Goal: Task Accomplishment & Management: Complete application form

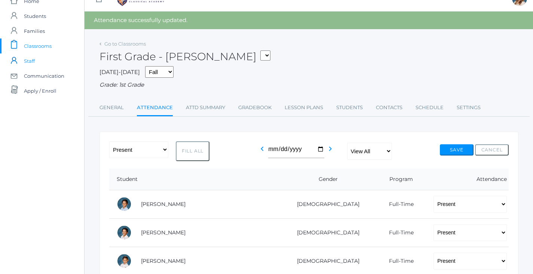
scroll to position [14, 0]
click at [35, 44] on span "Classrooms" at bounding box center [38, 45] width 28 height 15
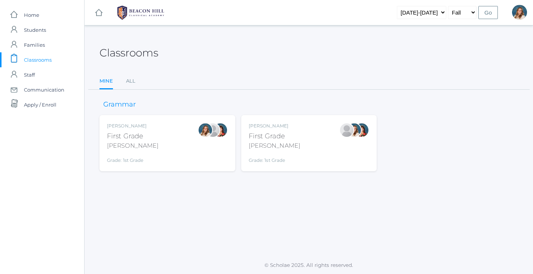
click at [152, 143] on div "Liv Barber First Grade Barber Grade: 1st Grade 01LA" at bounding box center [167, 143] width 121 height 41
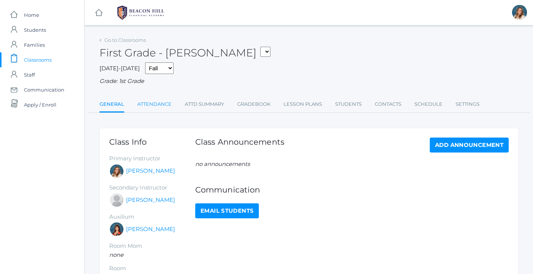
click at [149, 103] on link "Attendance" at bounding box center [154, 104] width 34 height 15
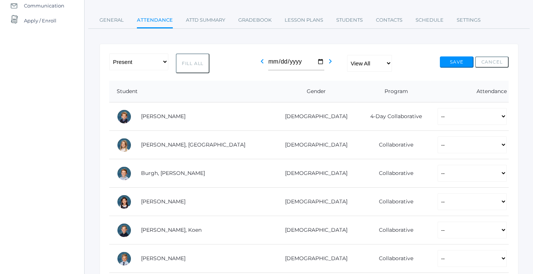
scroll to position [96, 0]
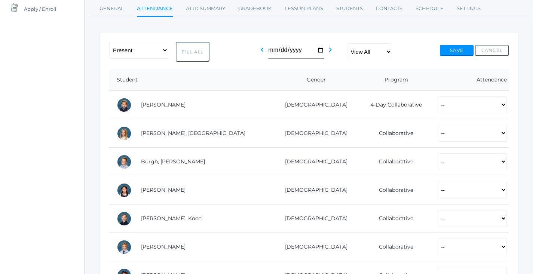
click at [196, 45] on button "Fill All" at bounding box center [193, 52] width 34 height 20
select select "P"
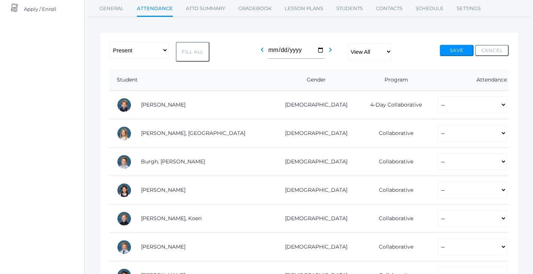
select select "P"
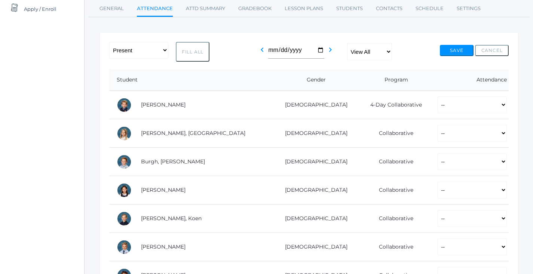
select select "P"
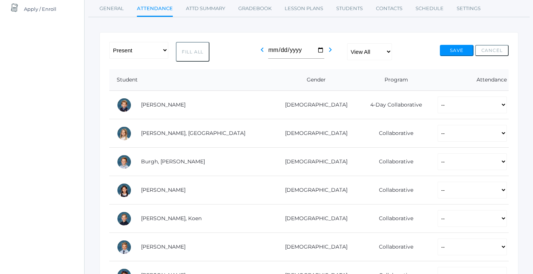
select select "P"
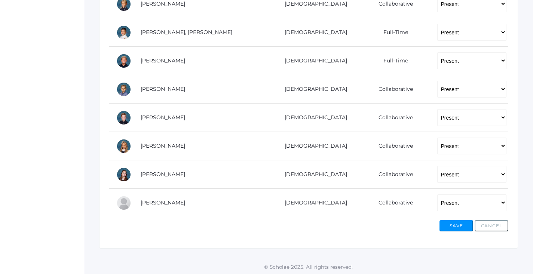
scroll to position [480, 0]
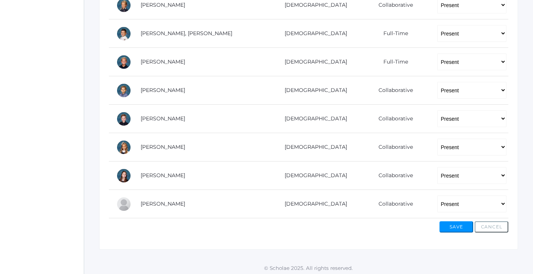
click at [462, 226] on button "Save" at bounding box center [457, 226] width 34 height 11
